Goal: Transaction & Acquisition: Purchase product/service

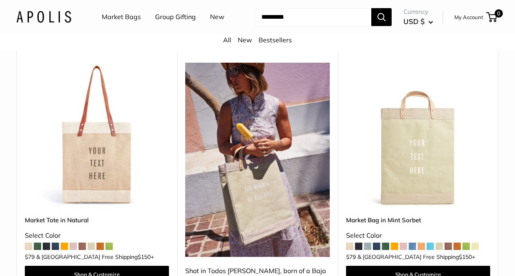
scroll to position [396, 0]
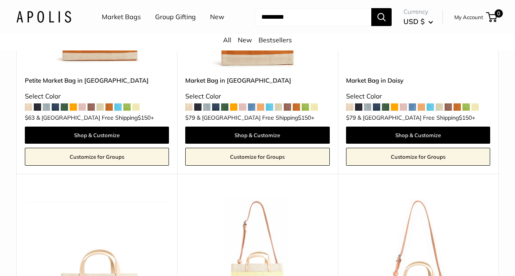
drag, startPoint x: 518, startPoint y: 11, endPoint x: 520, endPoint y: 97, distance: 86.7
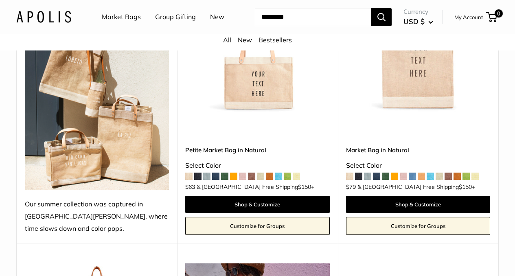
scroll to position [147, 0]
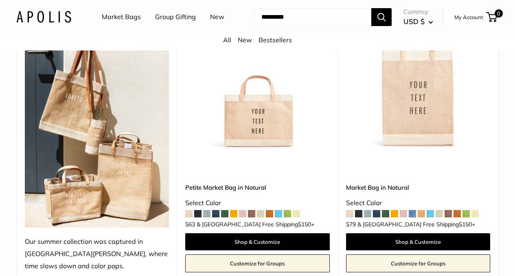
click at [0, 0] on img at bounding box center [0, 0] width 0 height 0
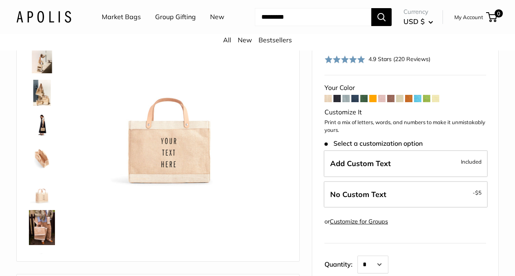
scroll to position [70, 0]
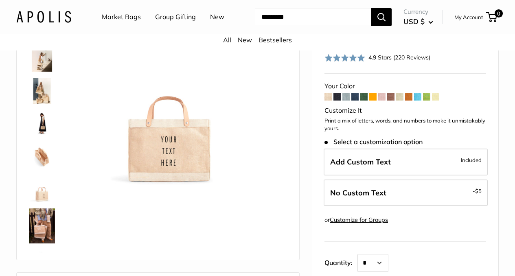
click at [43, 134] on img at bounding box center [42, 124] width 26 height 26
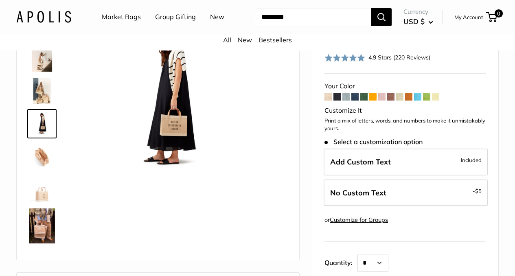
click at [42, 200] on img at bounding box center [42, 189] width 26 height 26
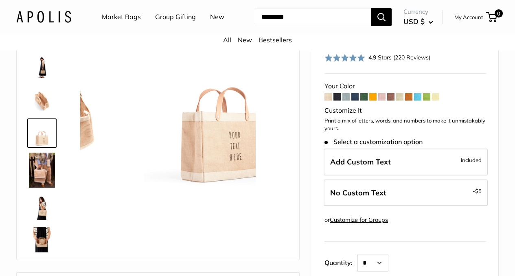
scroll to position [58, 0]
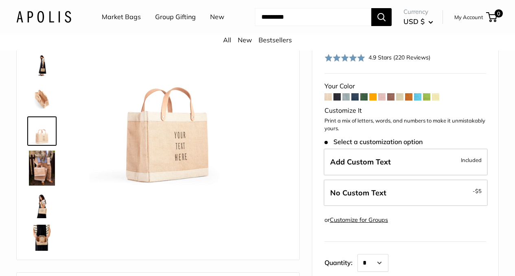
click at [41, 218] on img at bounding box center [42, 205] width 26 height 26
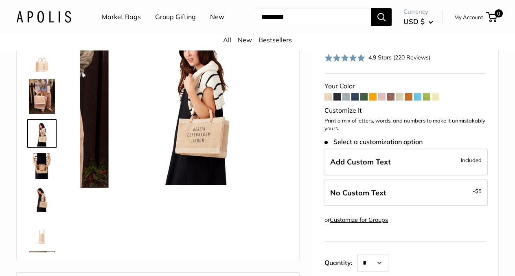
scroll to position [132, 0]
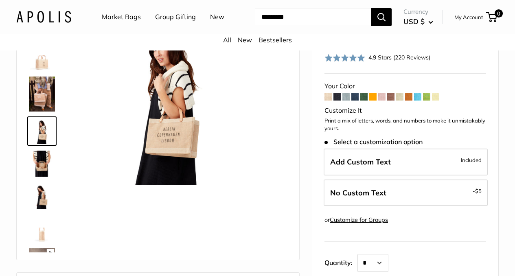
click at [42, 175] on img at bounding box center [42, 164] width 26 height 26
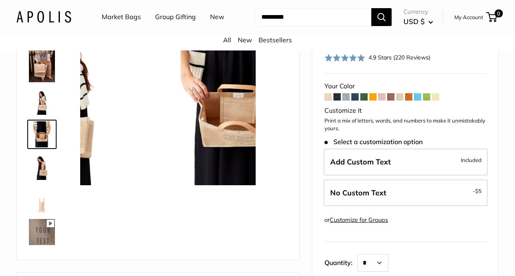
scroll to position [164, 0]
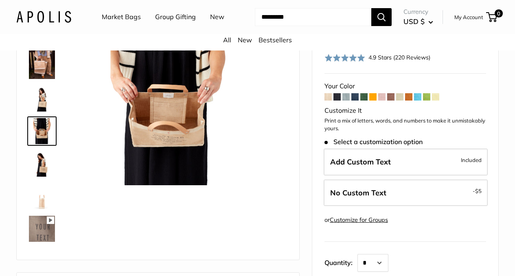
click at [40, 208] on img at bounding box center [42, 196] width 26 height 26
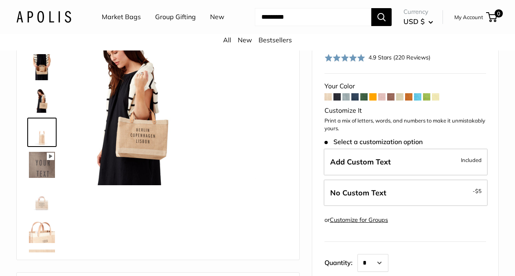
scroll to position [230, 0]
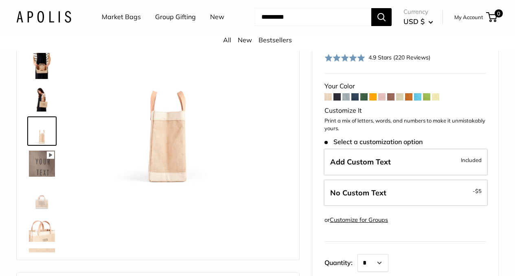
click at [42, 209] on img at bounding box center [42, 196] width 26 height 26
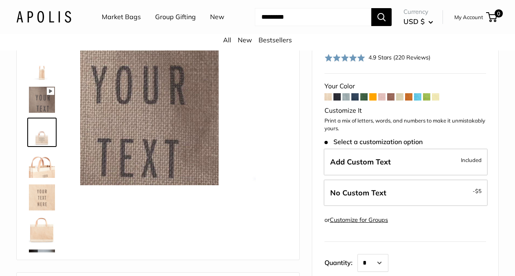
scroll to position [295, 0]
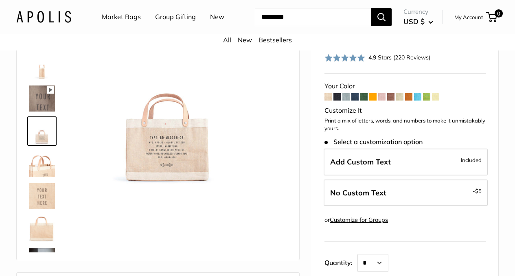
click at [42, 209] on img at bounding box center [42, 196] width 26 height 26
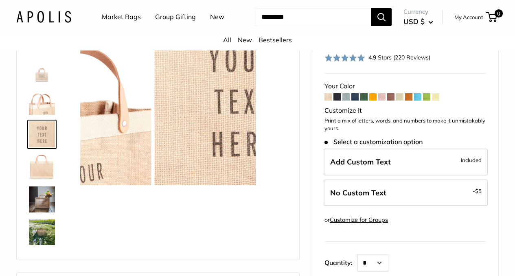
scroll to position [360, 0]
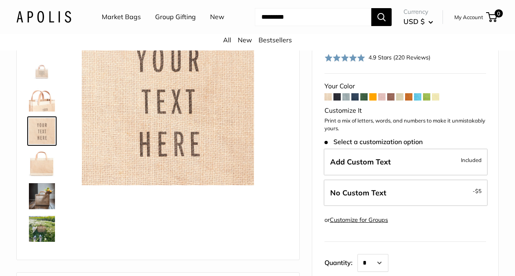
click at [42, 209] on img at bounding box center [42, 196] width 26 height 26
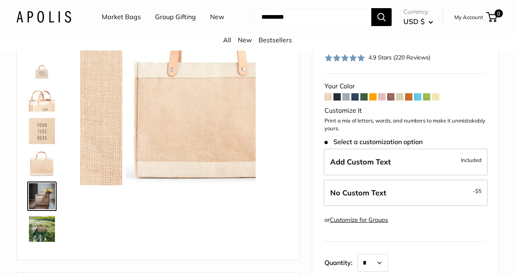
scroll to position [387, 0]
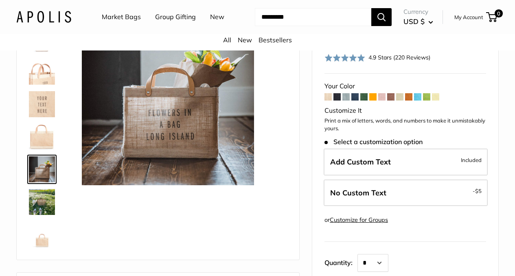
click at [42, 209] on img at bounding box center [42, 202] width 26 height 26
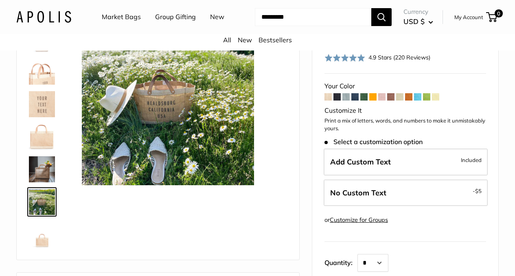
click at [42, 244] on img at bounding box center [42, 234] width 26 height 26
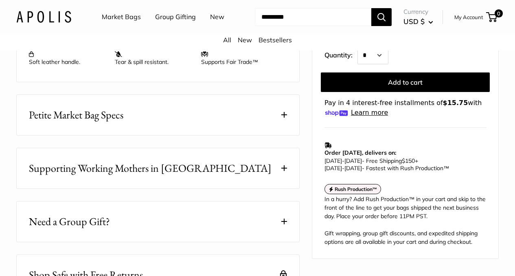
scroll to position [390, 0]
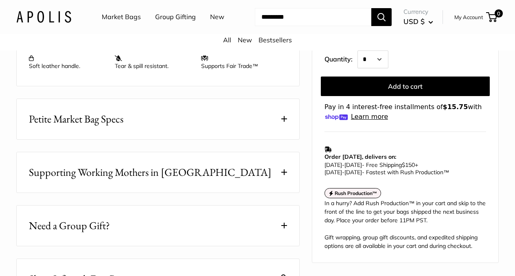
click at [284, 122] on span at bounding box center [284, 119] width 6 height 6
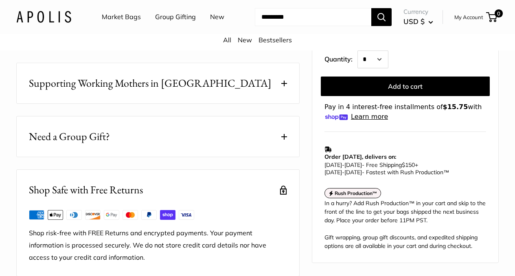
scroll to position [0, 0]
